Goal: Navigation & Orientation: Go to known website

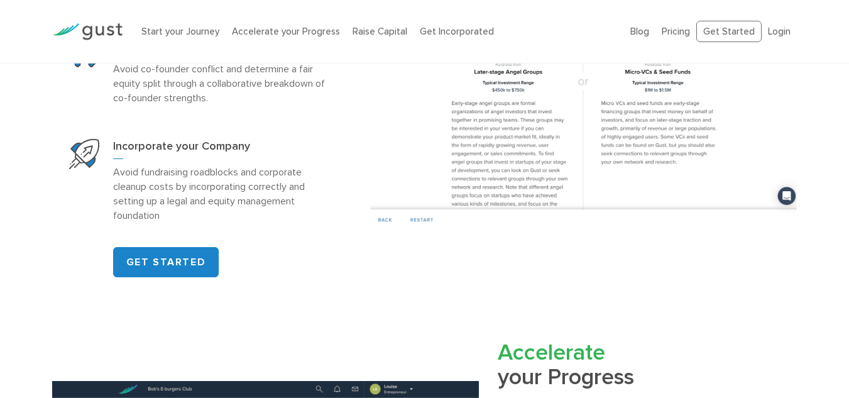
scroll to position [813, 0]
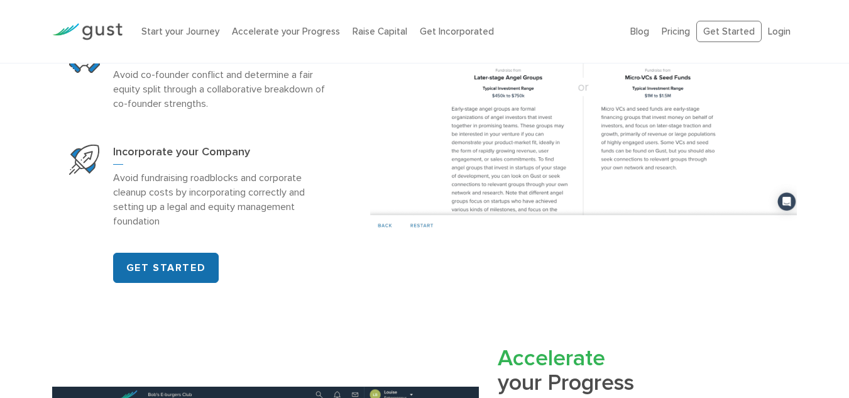
click at [186, 265] on link "GET STARTED" at bounding box center [166, 268] width 106 height 30
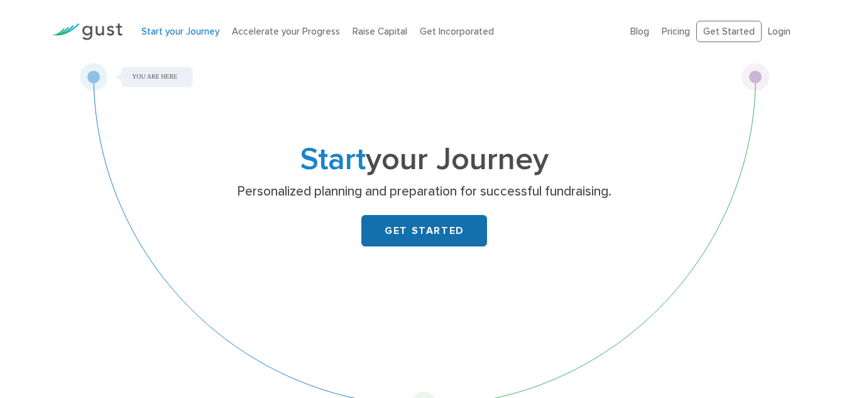
click at [426, 236] on link "GET STARTED" at bounding box center [424, 230] width 126 height 31
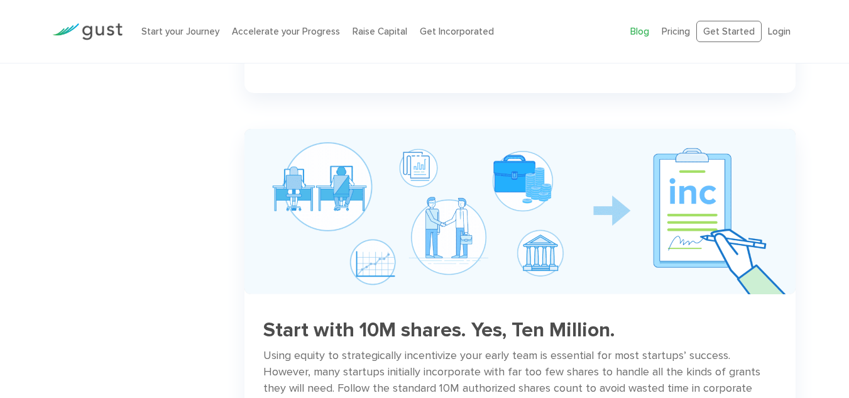
scroll to position [1131, 0]
